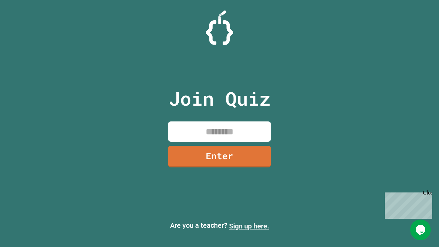
click at [249, 226] on link "Sign up here." at bounding box center [249, 226] width 40 height 8
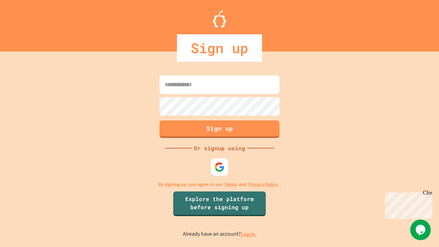
click at [249, 234] on link "Log in." at bounding box center [249, 234] width 16 height 7
